Goal: Task Accomplishment & Management: Manage account settings

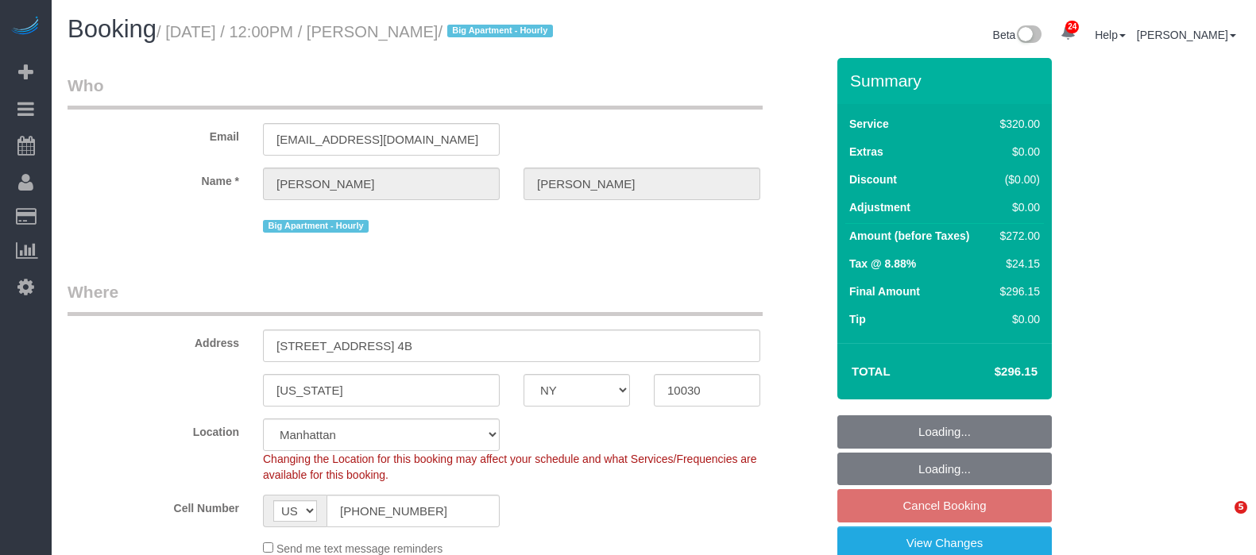
select select "NY"
select select "240"
select select "string:stripe-pm_1Rf2gy4VGloSiKo7S6Ideuvg"
select select "number:89"
select select "number:90"
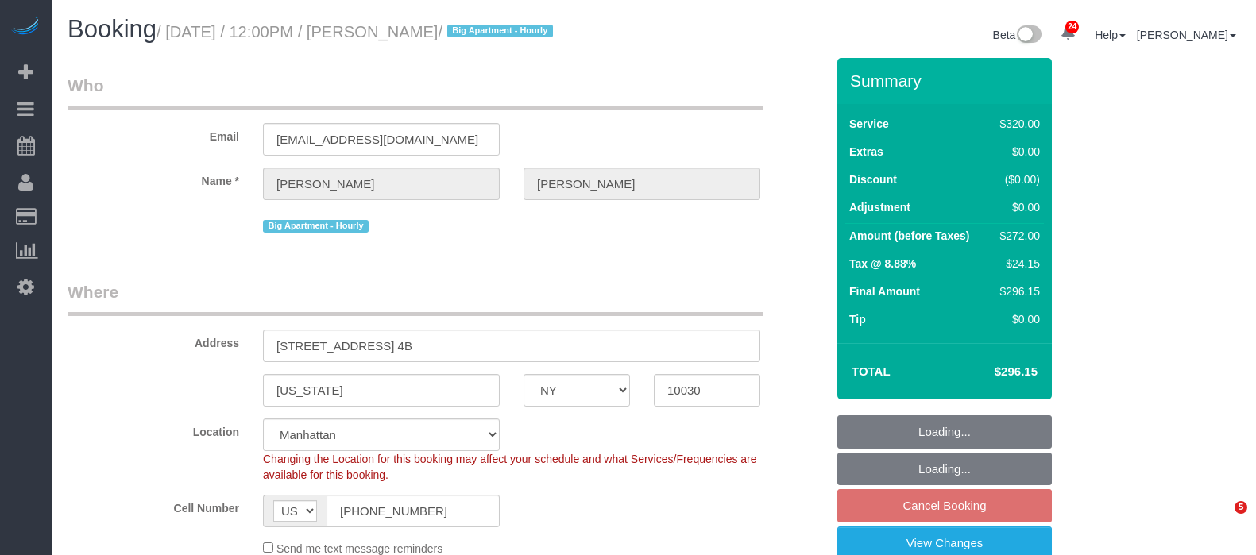
select select "number:15"
select select "number:5"
select select "object:1505"
select select "spot5"
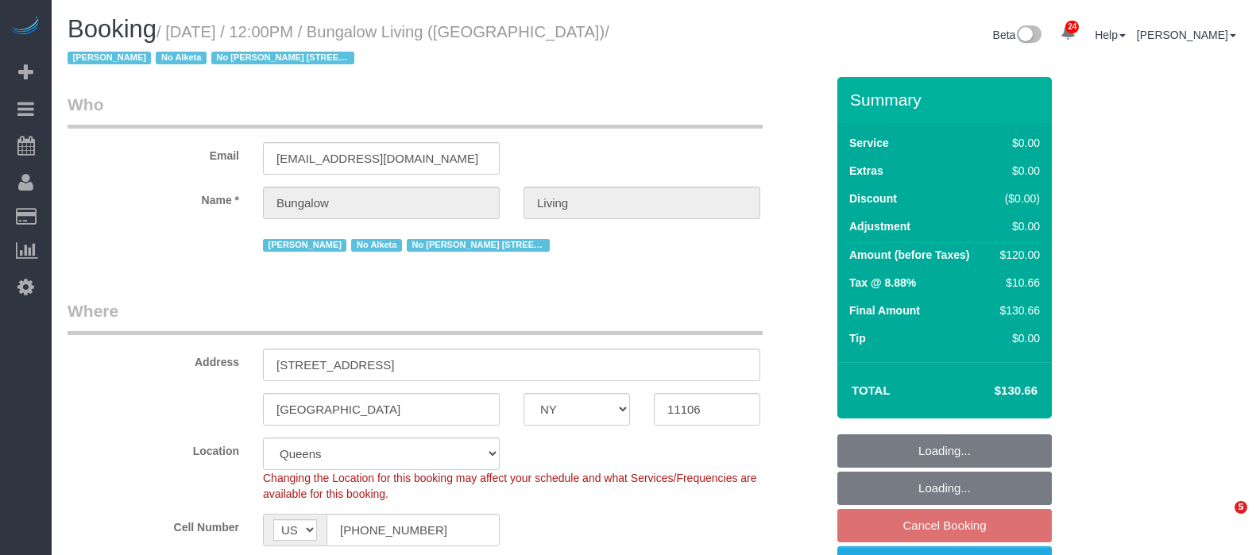
select select "NY"
select select "spot5"
select select "number:89"
select select "number:90"
select select "number:15"
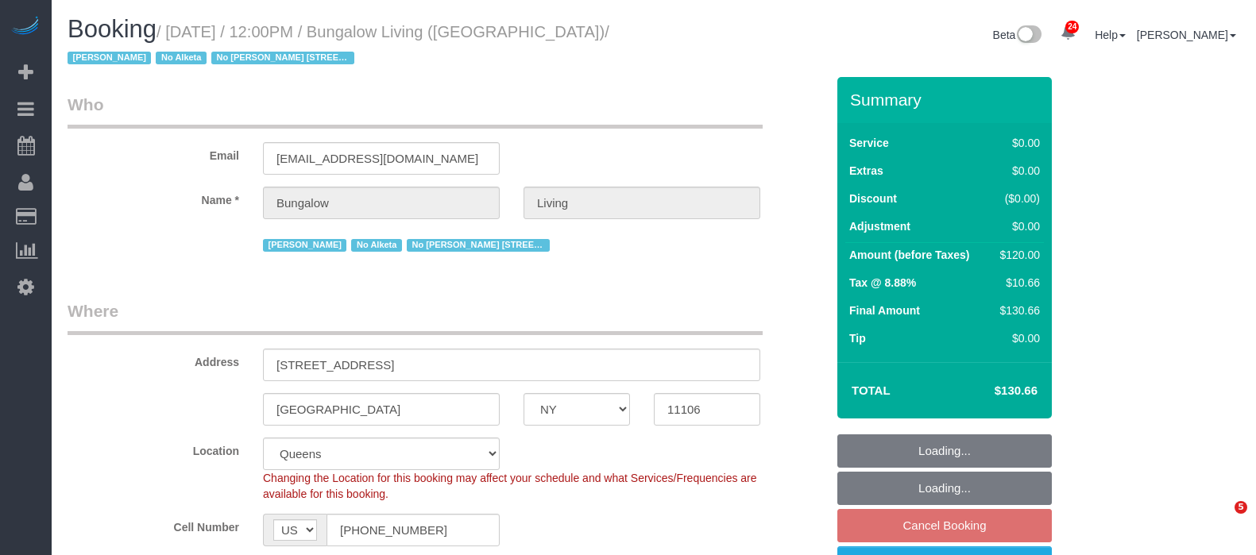
select select "number:7"
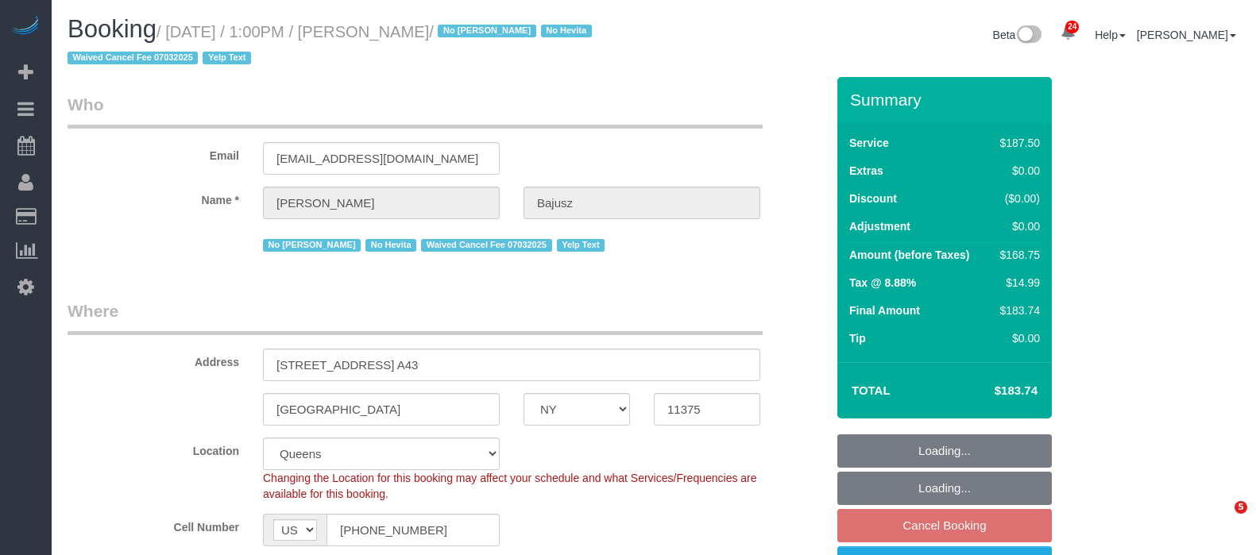
select select "NY"
select select "150"
select select "string:stripe-pm_1HGn0b4VGloSiKo748NNm9fv"
select select "number:89"
select select "number:90"
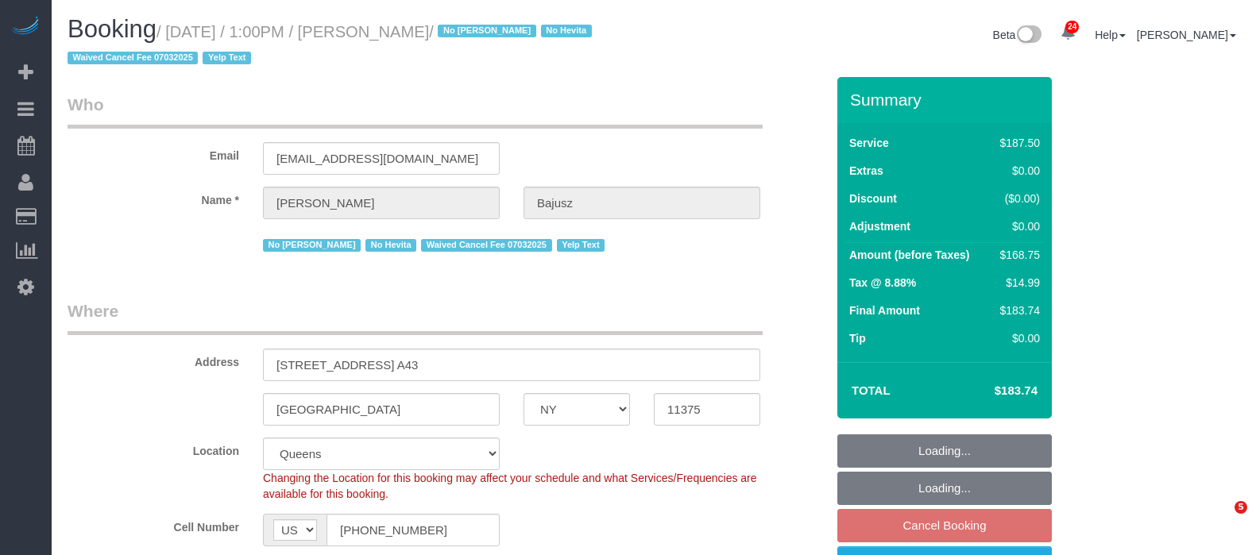
select select "number:15"
select select "number:5"
select select "number:21"
select select "spot61"
